Goal: Transaction & Acquisition: Purchase product/service

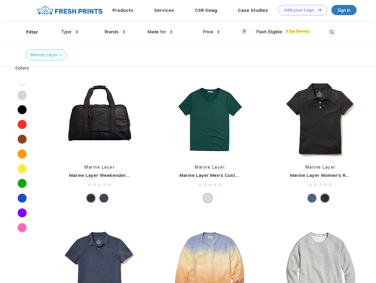
click at [300, 10] on link "Add your Logo Design Tool" at bounding box center [302, 10] width 49 height 10
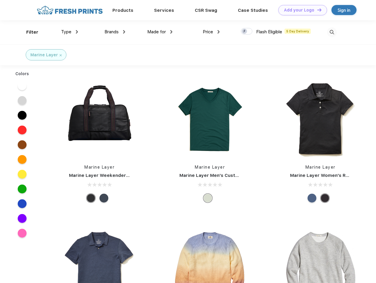
click at [0, 0] on div "Design Tool" at bounding box center [0, 0] width 0 height 0
click at [317, 10] on link "Add your Logo Design Tool" at bounding box center [302, 10] width 49 height 10
click at [28, 32] on div "Filter" at bounding box center [32, 32] width 12 height 7
click at [70, 32] on span "Type" at bounding box center [66, 31] width 10 height 5
click at [115, 32] on span "Brands" at bounding box center [111, 31] width 14 height 5
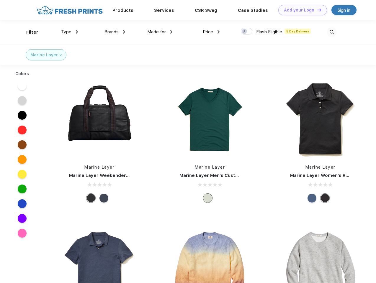
click at [160, 32] on span "Made for" at bounding box center [156, 31] width 19 height 5
click at [211, 32] on span "Price" at bounding box center [208, 31] width 10 height 5
click at [247, 32] on div at bounding box center [247, 31] width 12 height 6
click at [245, 32] on input "checkbox" at bounding box center [243, 30] width 4 height 4
click at [332, 32] on img at bounding box center [332, 32] width 10 height 10
